Goal: Find specific page/section: Find specific page/section

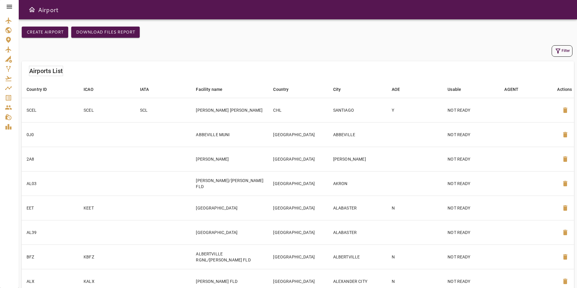
click at [6, 7] on icon at bounding box center [9, 6] width 7 height 7
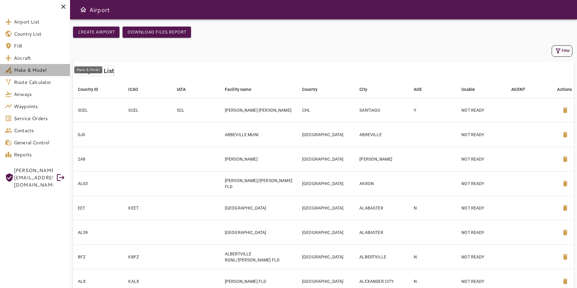
click at [41, 65] on link "Make & Model" at bounding box center [35, 70] width 70 height 12
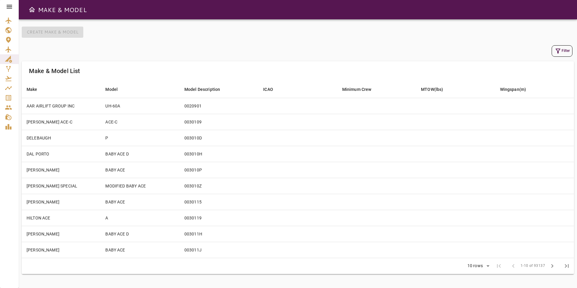
click at [6, 7] on icon at bounding box center [9, 6] width 7 height 7
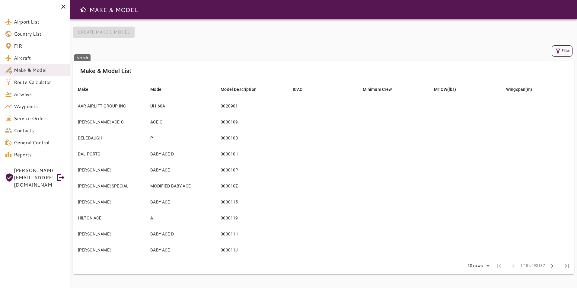
click at [36, 59] on span "Aircraft" at bounding box center [39, 57] width 51 height 7
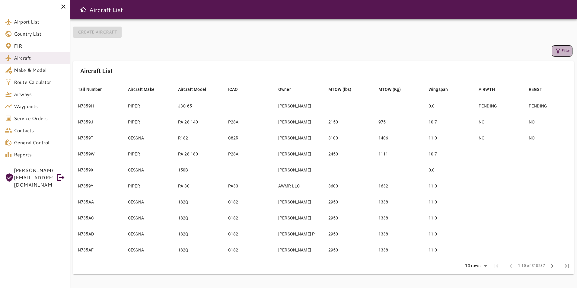
click at [559, 54] on icon "button" at bounding box center [557, 50] width 7 height 7
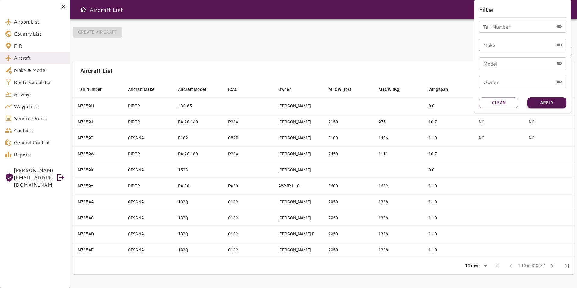
click at [505, 27] on input "Tail Number" at bounding box center [516, 27] width 75 height 12
type input "******"
click at [557, 101] on button "Apply" at bounding box center [546, 102] width 39 height 11
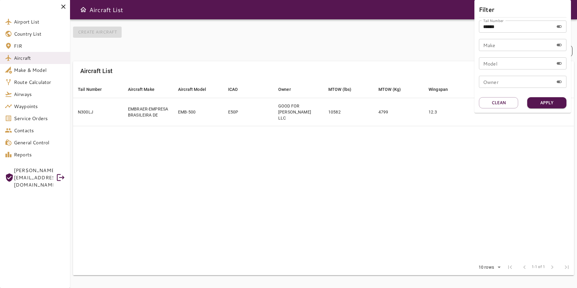
click at [370, 30] on div at bounding box center [288, 144] width 577 height 288
